Goal: Transaction & Acquisition: Book appointment/travel/reservation

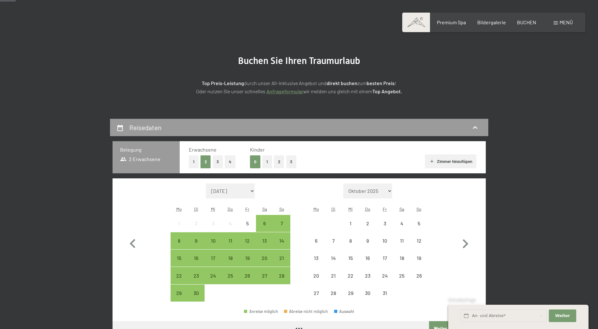
scroll to position [95, 0]
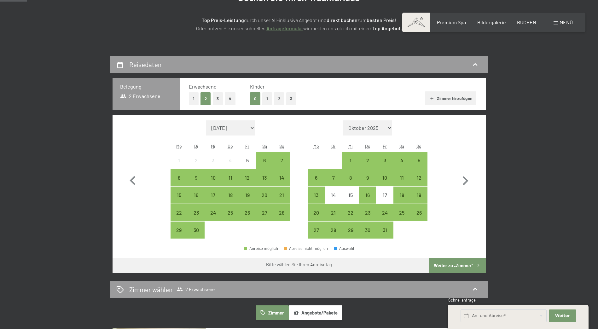
click at [193, 97] on button "1" at bounding box center [194, 98] width 10 height 13
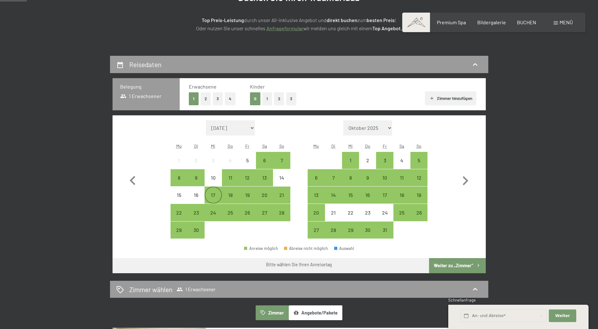
click at [212, 197] on div "17" at bounding box center [213, 201] width 16 height 16
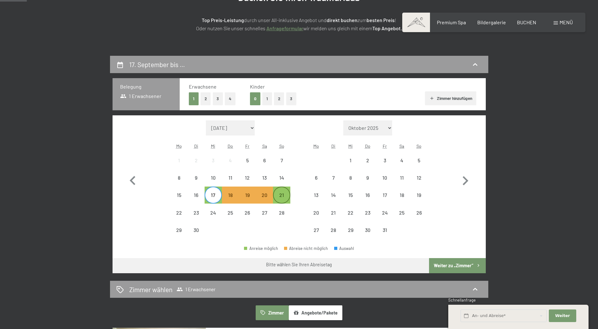
click at [283, 193] on div "21" at bounding box center [282, 201] width 16 height 16
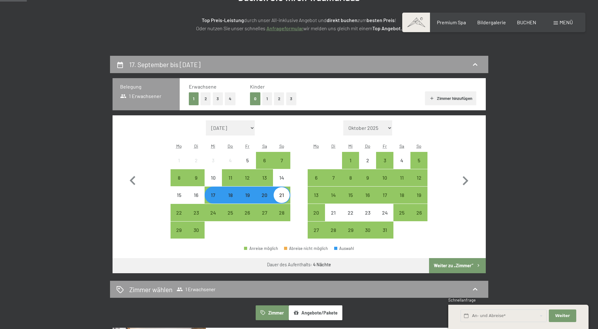
click at [458, 265] on button "Weiter zu „Zimmer“" at bounding box center [457, 265] width 56 height 15
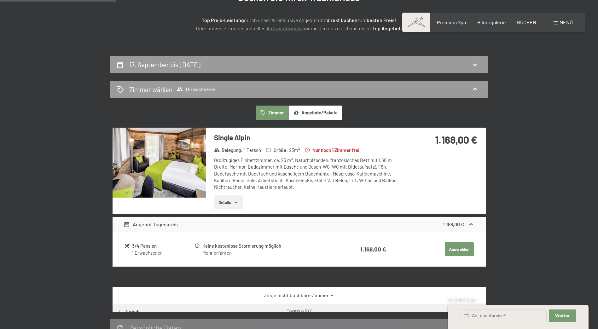
scroll to position [150, 0]
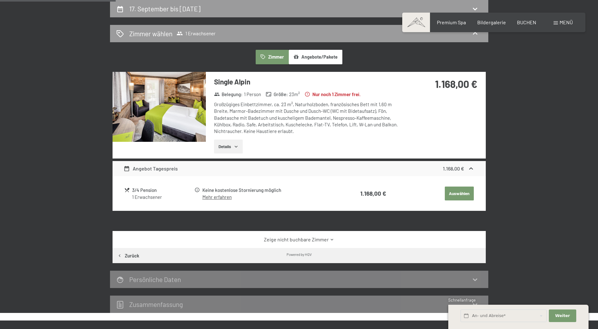
click at [136, 109] on img at bounding box center [159, 107] width 93 height 70
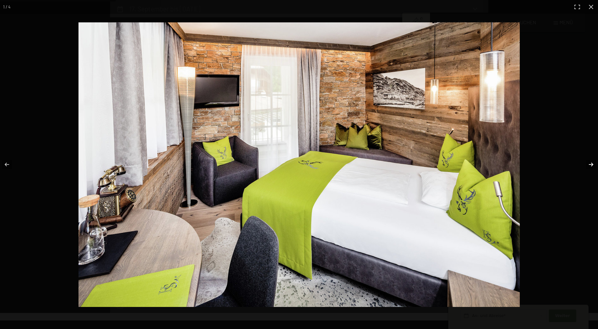
click at [592, 165] on button "button" at bounding box center [587, 165] width 22 height 32
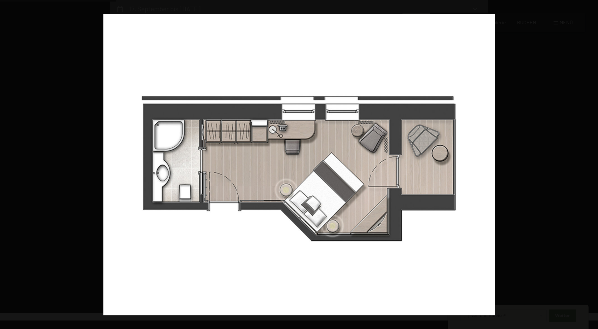
click at [592, 165] on button "button" at bounding box center [587, 165] width 22 height 32
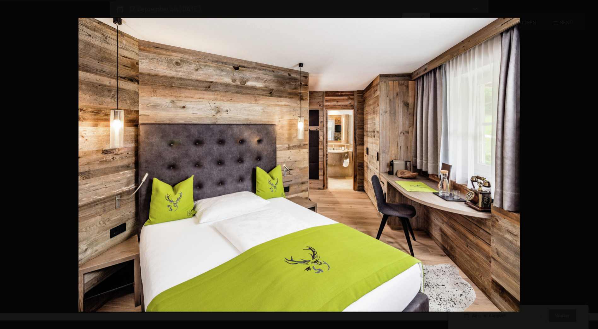
click at [592, 165] on button "button" at bounding box center [587, 165] width 22 height 32
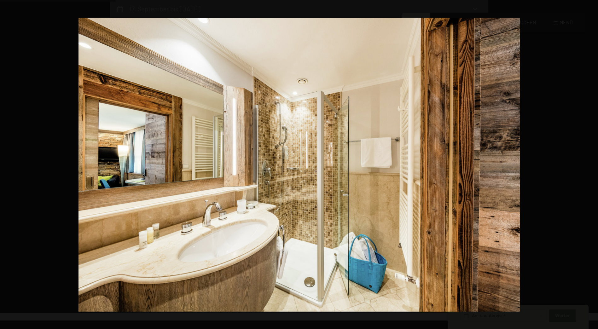
click at [592, 165] on button "button" at bounding box center [587, 165] width 22 height 32
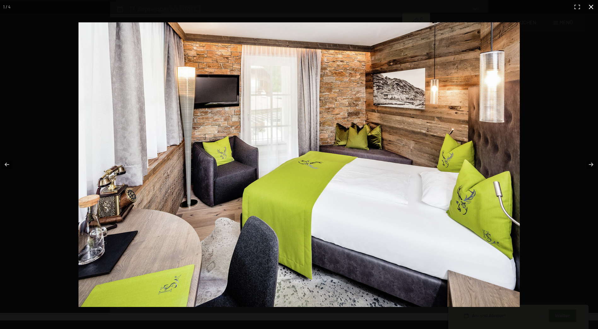
click at [592, 6] on button "button" at bounding box center [592, 7] width 14 height 14
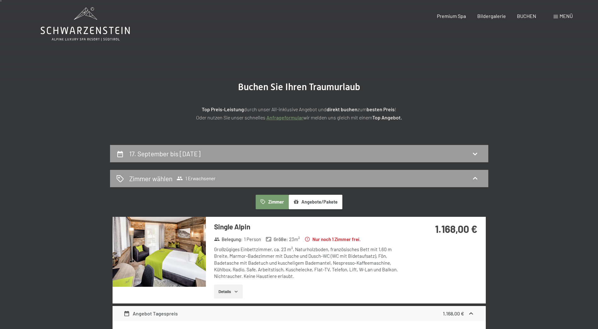
scroll to position [0, 0]
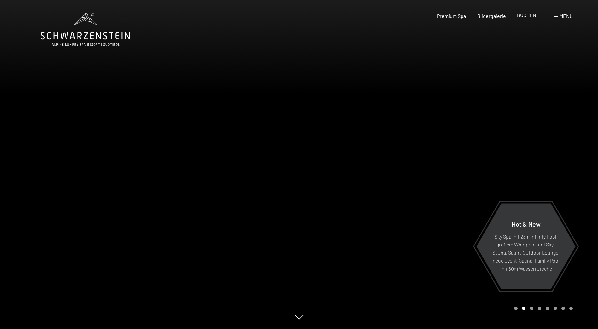
click at [526, 17] on span "BUCHEN" at bounding box center [526, 15] width 19 height 6
click at [486, 17] on span "Bildergalerie" at bounding box center [492, 15] width 29 height 6
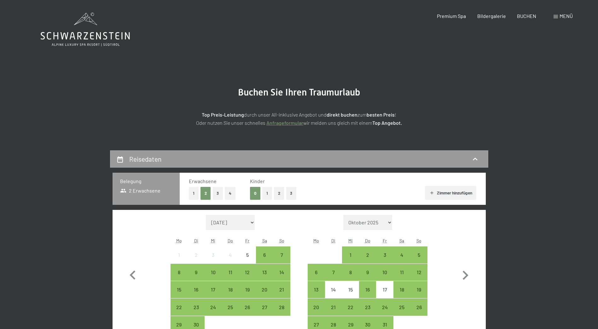
click at [195, 192] on button "1" at bounding box center [194, 193] width 10 height 13
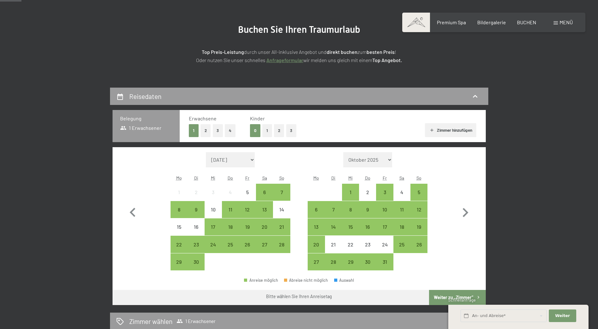
scroll to position [63, 0]
click at [281, 228] on div "21" at bounding box center [282, 232] width 16 height 16
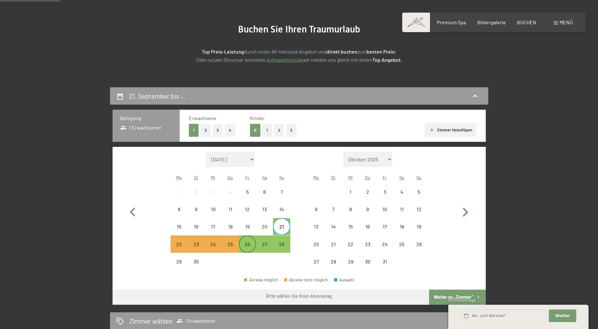
click at [247, 246] on div "26" at bounding box center [248, 250] width 16 height 16
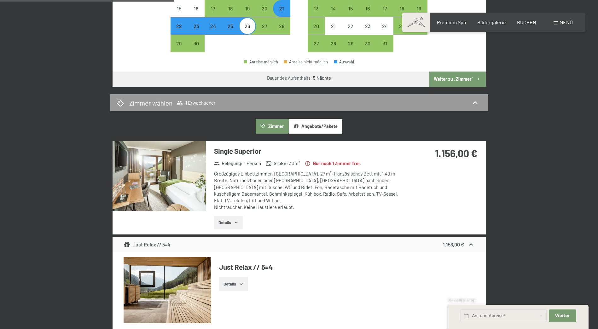
scroll to position [284, 0]
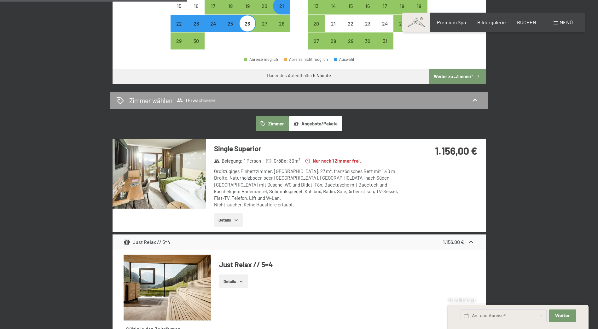
click at [235, 218] on icon "button" at bounding box center [236, 220] width 5 height 5
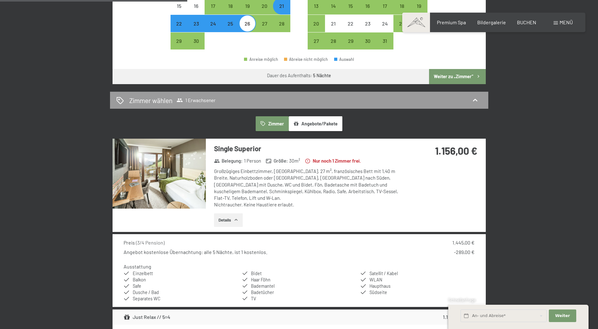
click at [174, 187] on img at bounding box center [159, 174] width 93 height 70
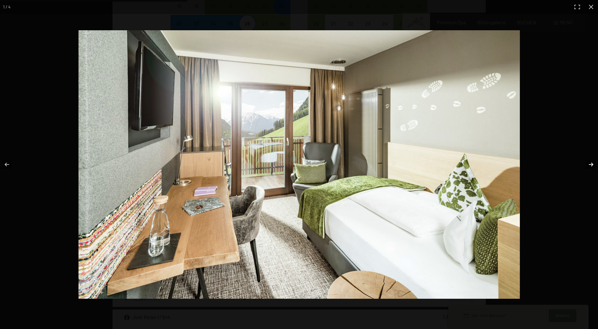
click at [587, 165] on button "button" at bounding box center [587, 165] width 22 height 32
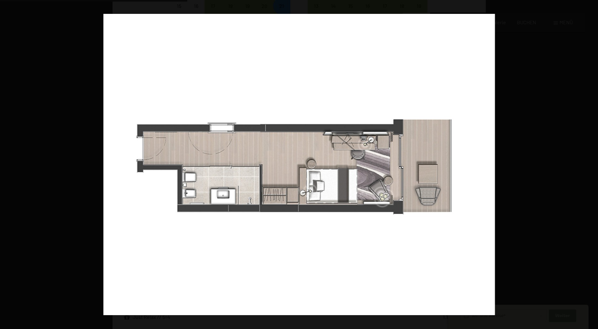
click at [587, 165] on button "button" at bounding box center [587, 165] width 22 height 32
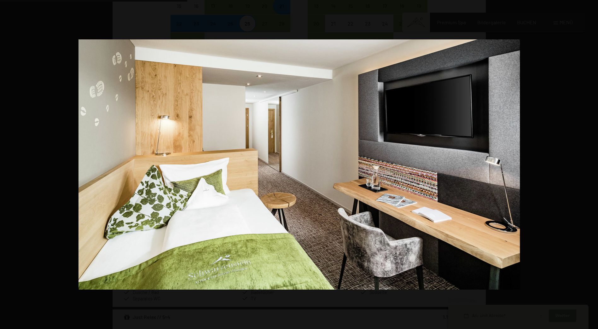
click at [587, 165] on button "button" at bounding box center [587, 165] width 22 height 32
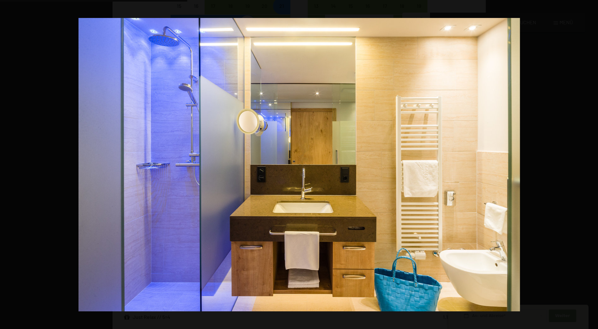
click at [587, 165] on button "button" at bounding box center [587, 165] width 22 height 32
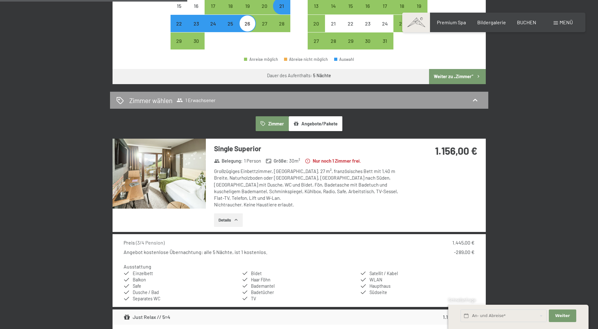
click at [0, 0] on button "button" at bounding box center [0, 0] width 0 height 0
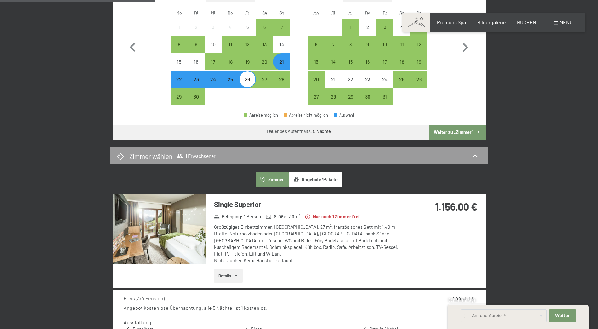
scroll to position [189, 0]
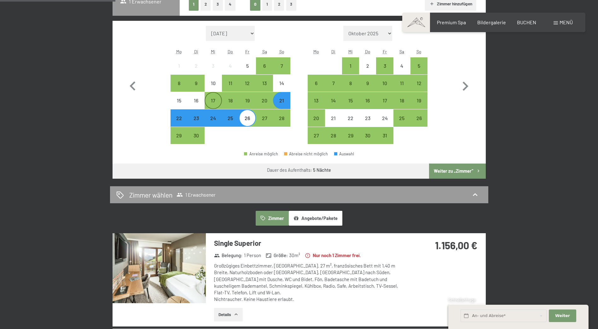
click at [214, 103] on div "17" at bounding box center [213, 106] width 16 height 16
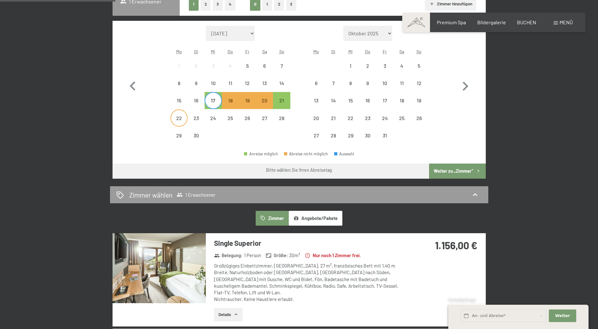
click at [185, 113] on div "22" at bounding box center [179, 118] width 16 height 16
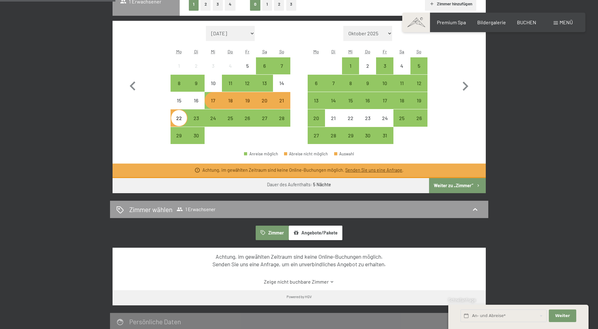
click at [211, 103] on div "17" at bounding box center [213, 106] width 16 height 16
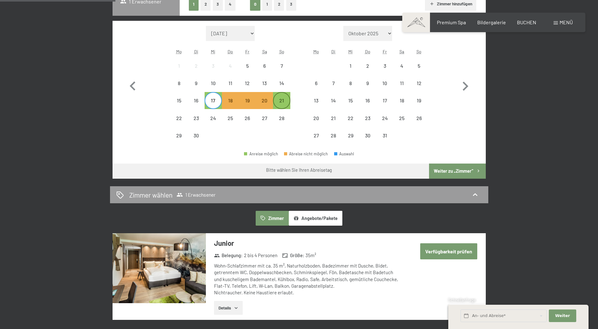
click at [283, 98] on div "21" at bounding box center [282, 106] width 16 height 16
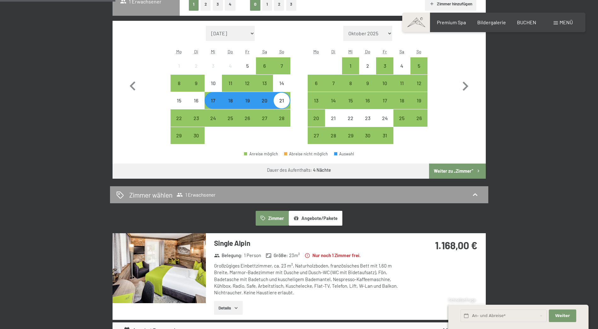
click at [283, 100] on div "21" at bounding box center [282, 106] width 16 height 16
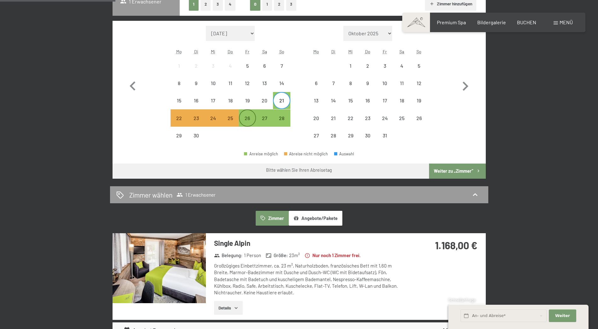
click at [248, 119] on div "26" at bounding box center [248, 124] width 16 height 16
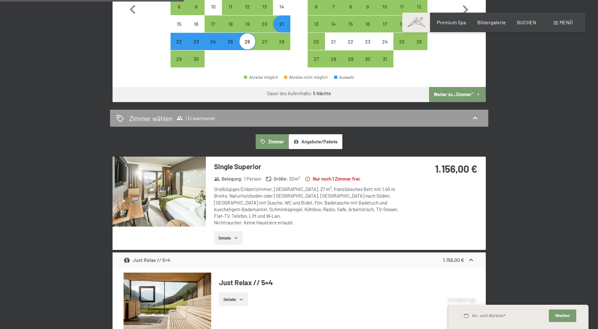
scroll to position [284, 0]
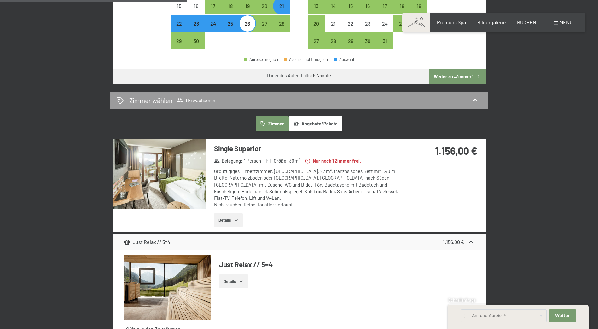
click at [168, 197] on img at bounding box center [159, 174] width 93 height 70
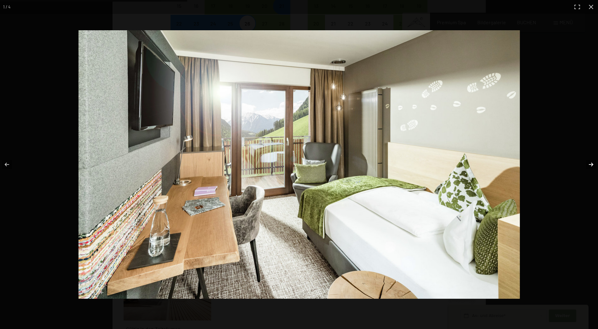
click at [591, 165] on button "button" at bounding box center [587, 165] width 22 height 32
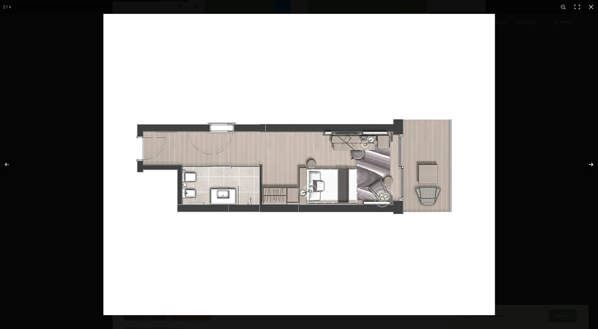
click at [591, 165] on button "button" at bounding box center [587, 165] width 22 height 32
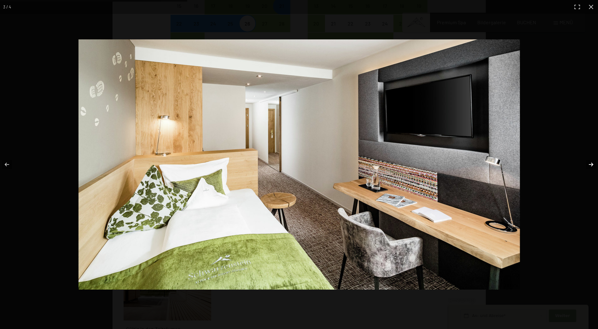
click at [591, 165] on button "button" at bounding box center [587, 165] width 22 height 32
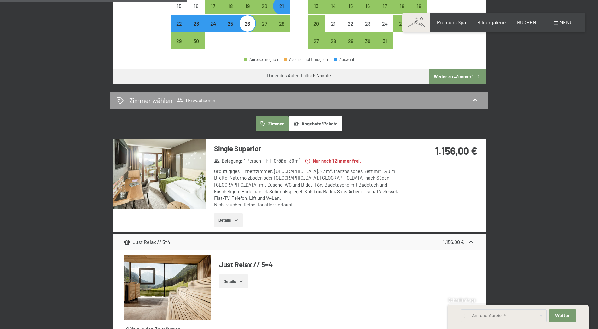
click at [0, 0] on button "button" at bounding box center [0, 0] width 0 height 0
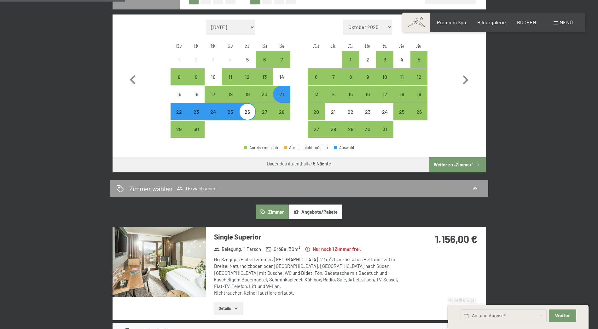
scroll to position [189, 0]
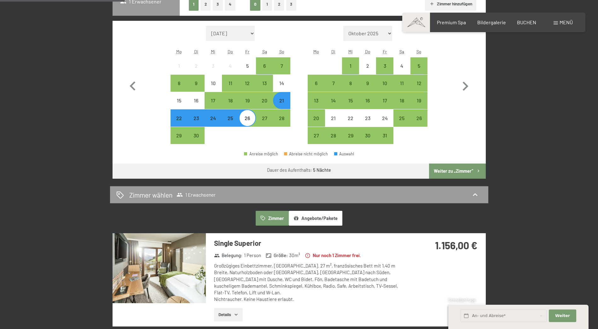
click at [281, 103] on div "21" at bounding box center [282, 106] width 16 height 16
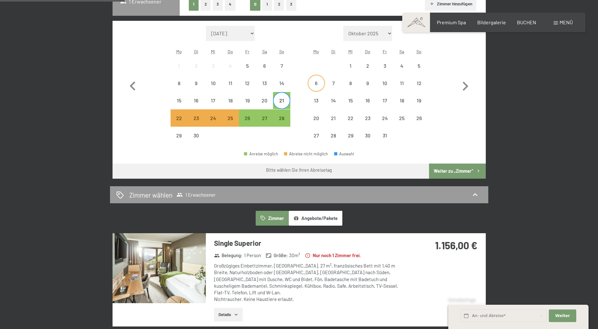
click at [315, 86] on div "6" at bounding box center [317, 89] width 16 height 16
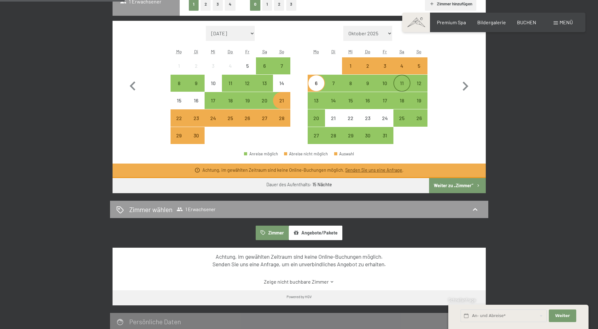
click at [404, 82] on div "11" at bounding box center [402, 89] width 16 height 16
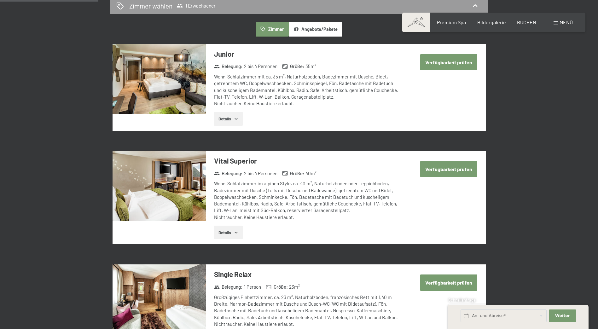
scroll to position [126, 0]
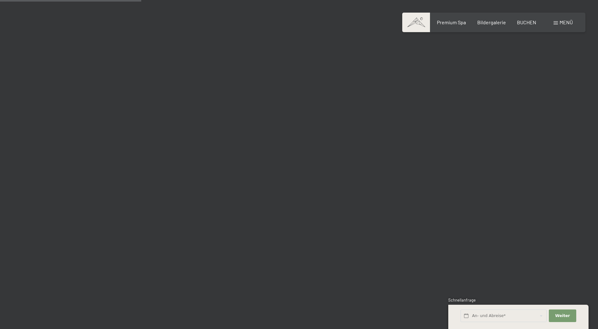
scroll to position [2114, 0]
